Goal: Information Seeking & Learning: Learn about a topic

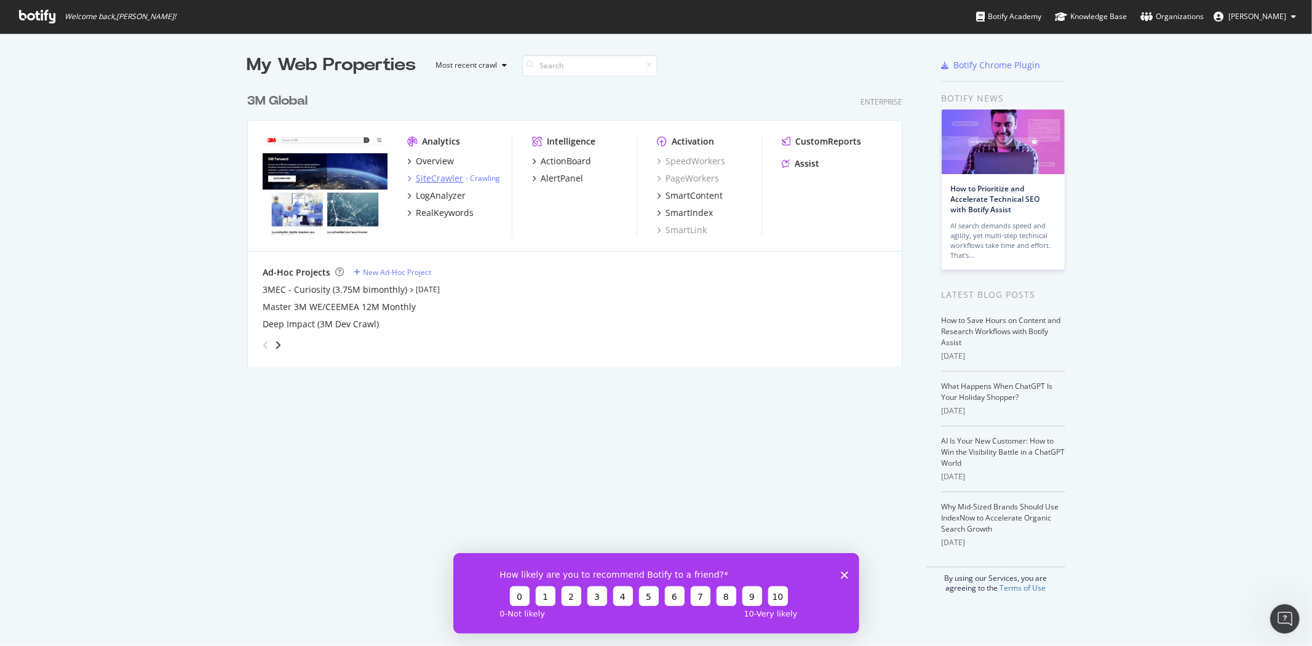
click at [444, 179] on div "SiteCrawler" at bounding box center [439, 178] width 47 height 12
